Goal: Task Accomplishment & Management: Manage account settings

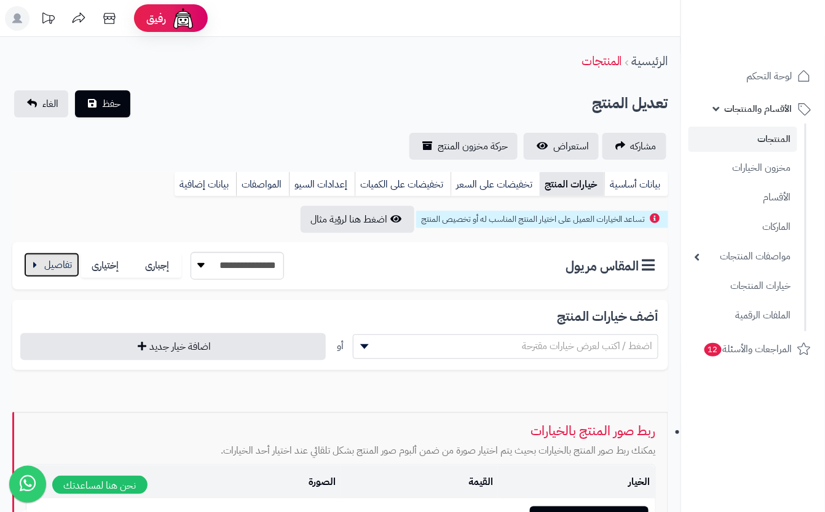
drag, startPoint x: 50, startPoint y: 264, endPoint x: 60, endPoint y: 264, distance: 9.2
click at [52, 264] on button "button" at bounding box center [51, 265] width 55 height 25
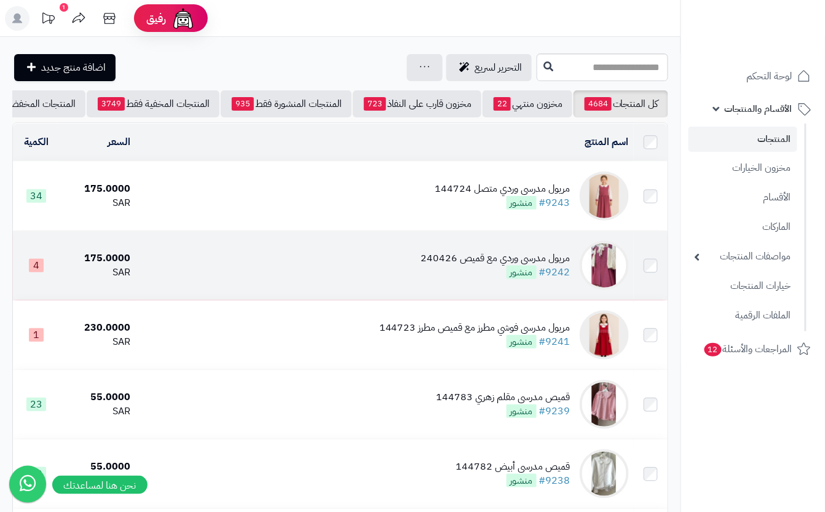
click at [321, 284] on td "مريول مدرسي وردي مع قميص 240426 #9242 منشور" at bounding box center [384, 265] width 499 height 69
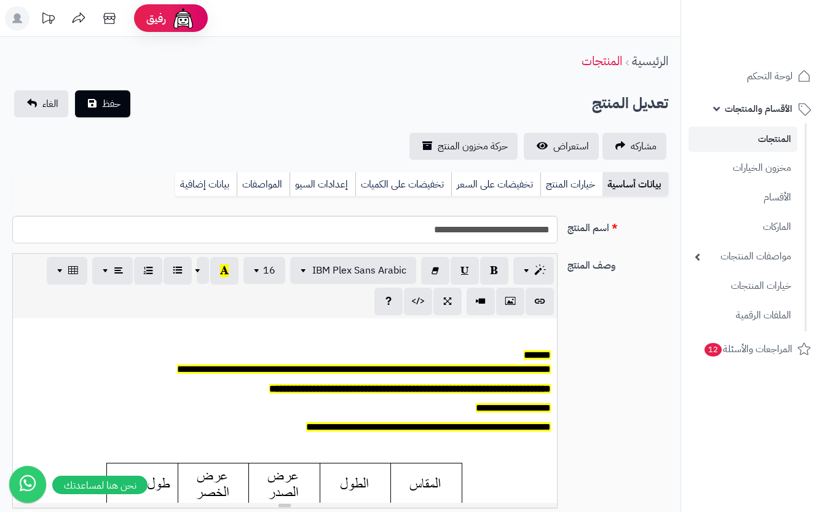
click at [554, 182] on link "خيارات المنتج" at bounding box center [572, 184] width 62 height 25
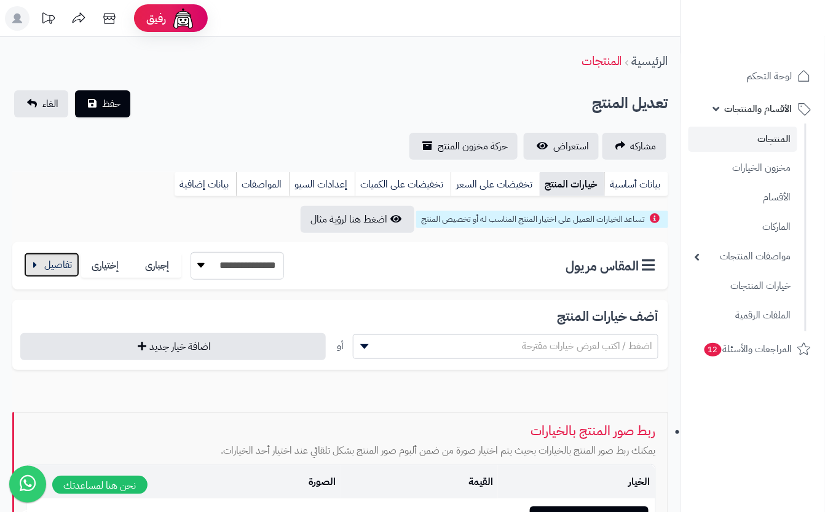
click at [44, 261] on button "button" at bounding box center [51, 265] width 55 height 25
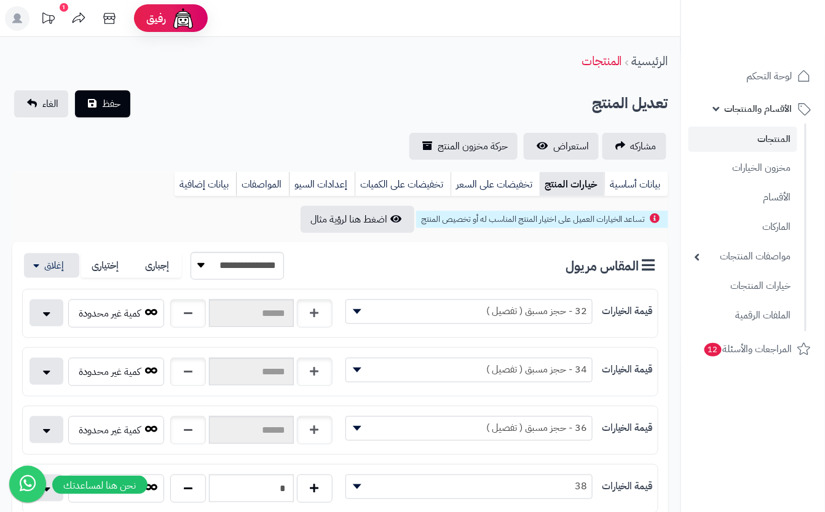
click at [202, 90] on div "تعديل المنتج حفظ الغاء" at bounding box center [340, 103] width 656 height 27
click at [113, 101] on span "حفظ" at bounding box center [111, 103] width 18 height 15
